Goal: Task Accomplishment & Management: Complete application form

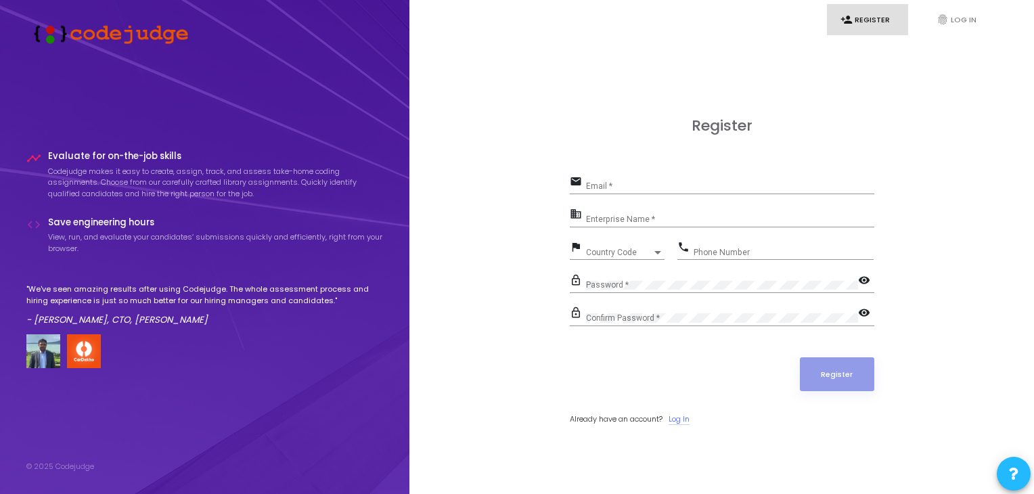
click at [682, 416] on link "Log In" at bounding box center [679, 420] width 21 height 12
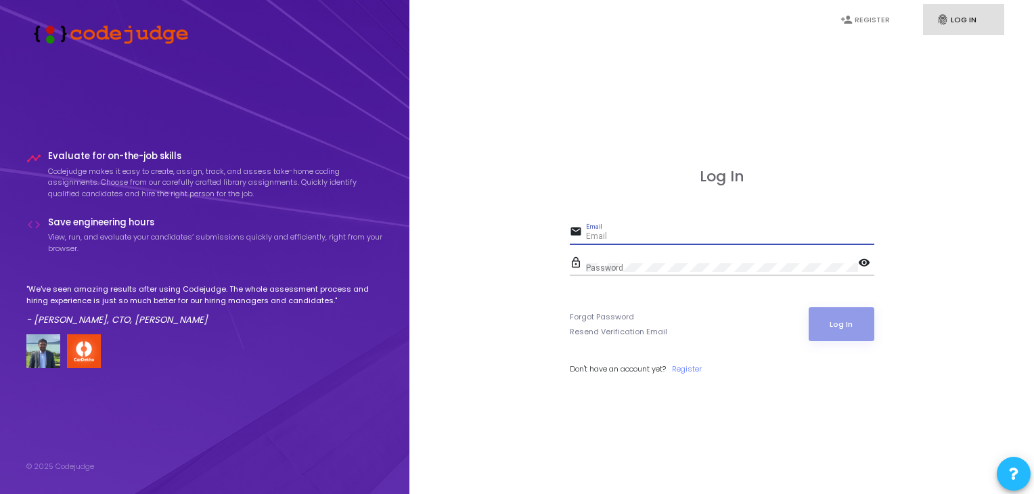
click at [655, 239] on input "Email" at bounding box center [730, 236] width 288 height 9
type input "[EMAIL_ADDRESS][DOMAIN_NAME]"
click at [840, 314] on button "Log In" at bounding box center [842, 324] width 66 height 34
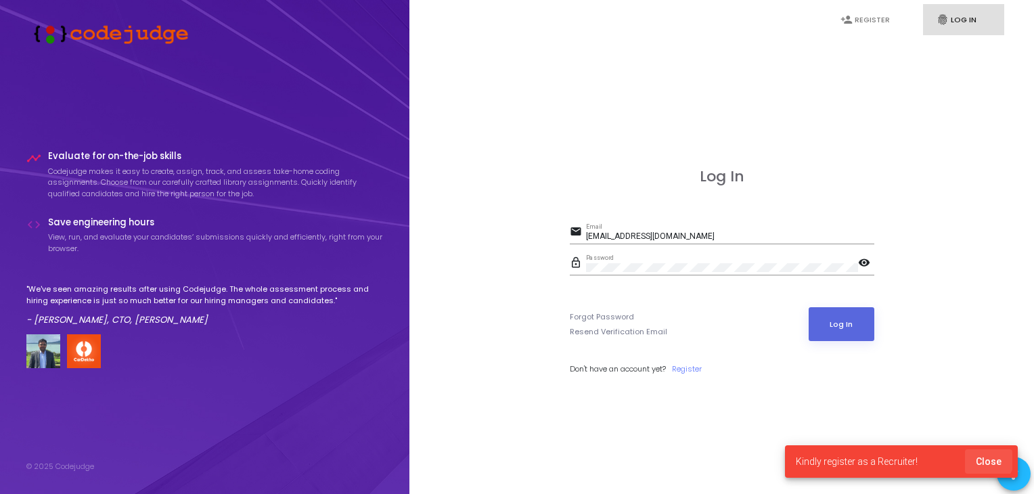
click at [985, 458] on span "Close" at bounding box center [989, 461] width 26 height 11
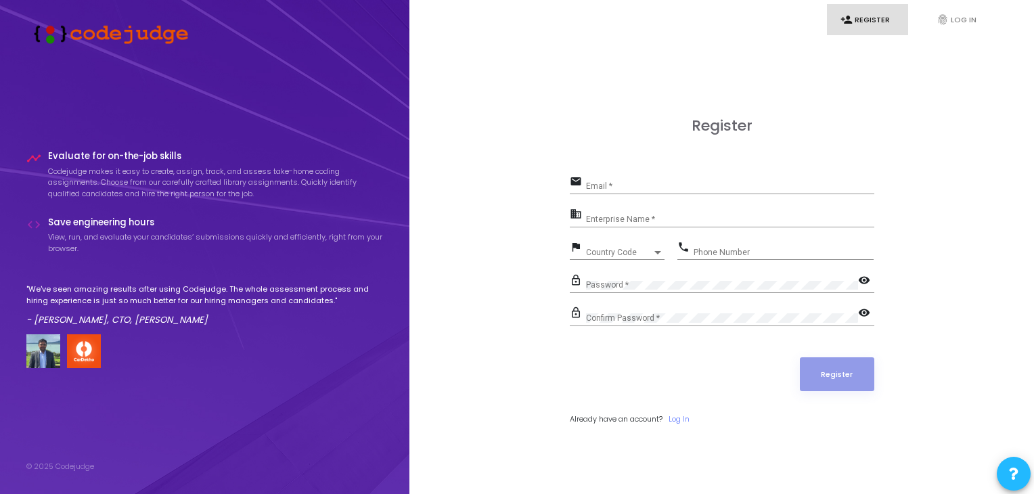
type input "[EMAIL_ADDRESS][DOMAIN_NAME]"
click at [632, 215] on input "Enterprise Name *" at bounding box center [730, 219] width 288 height 9
